Goal: Find specific page/section: Find specific page/section

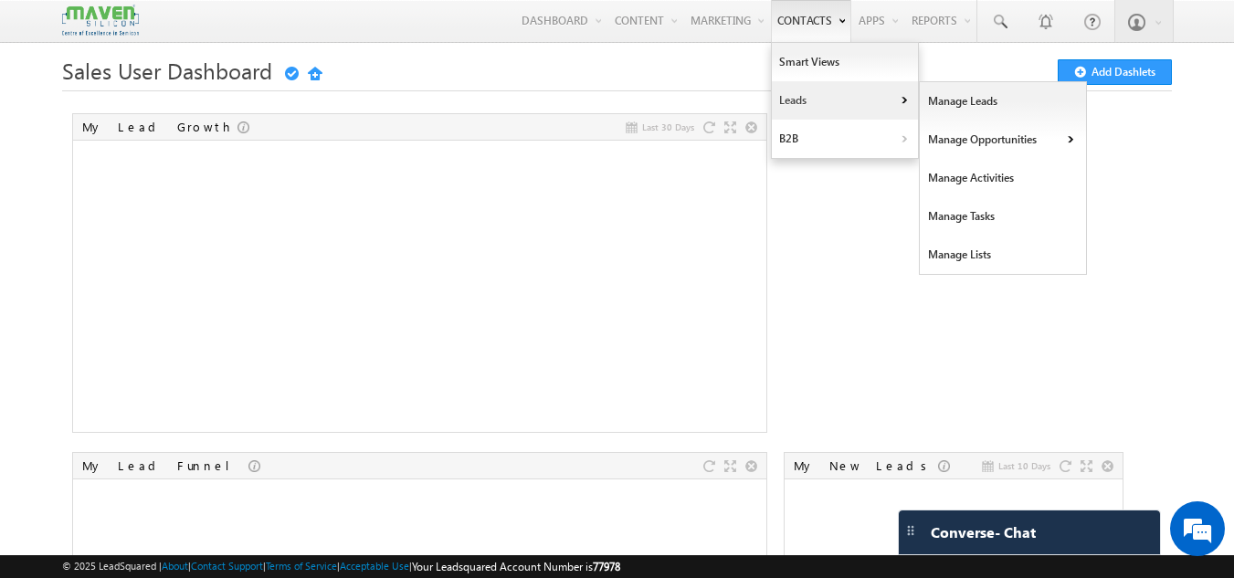
click at [787, 101] on link "Leads" at bounding box center [845, 100] width 146 height 38
click at [967, 95] on link "Manage Leads" at bounding box center [1003, 101] width 167 height 38
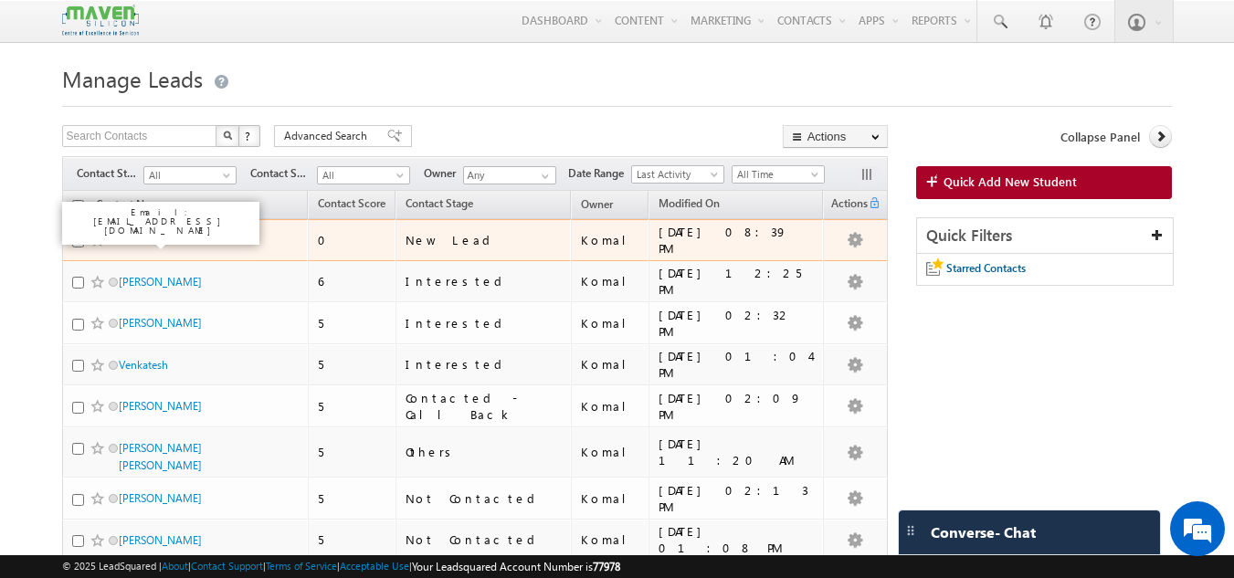
click at [141, 243] on link "Nanditha D" at bounding box center [146, 240] width 55 height 14
